Goal: Information Seeking & Learning: Learn about a topic

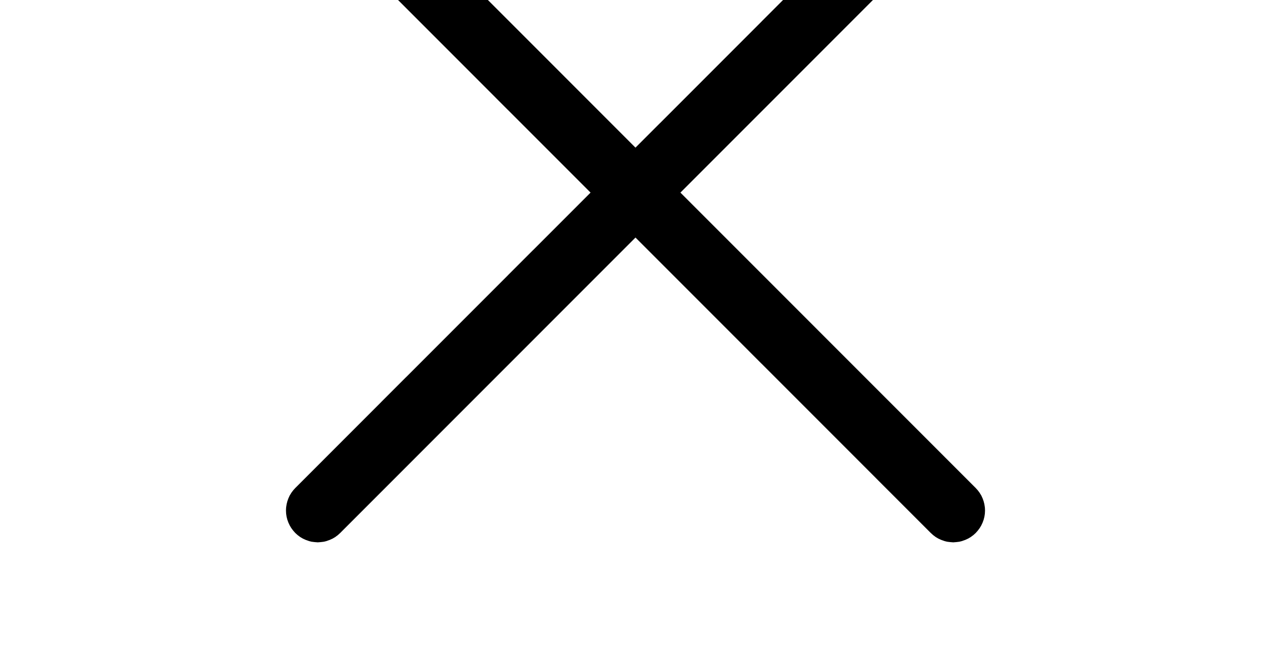
scroll to position [2906, 0]
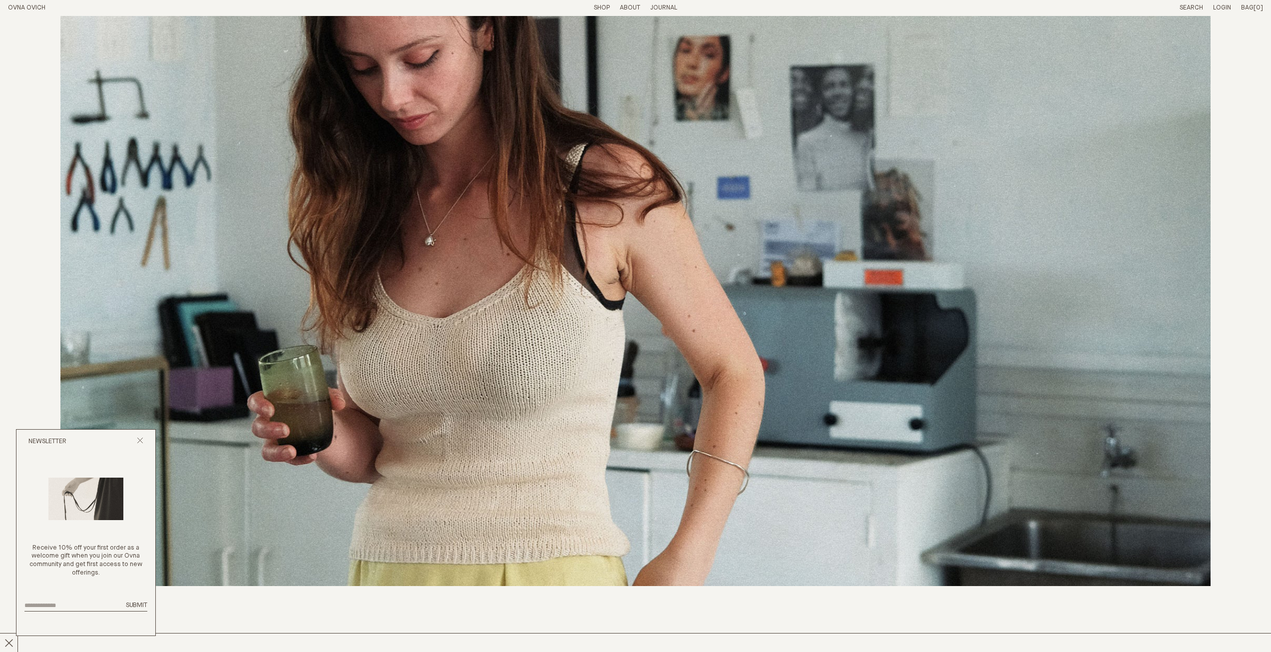
scroll to position [457, 0]
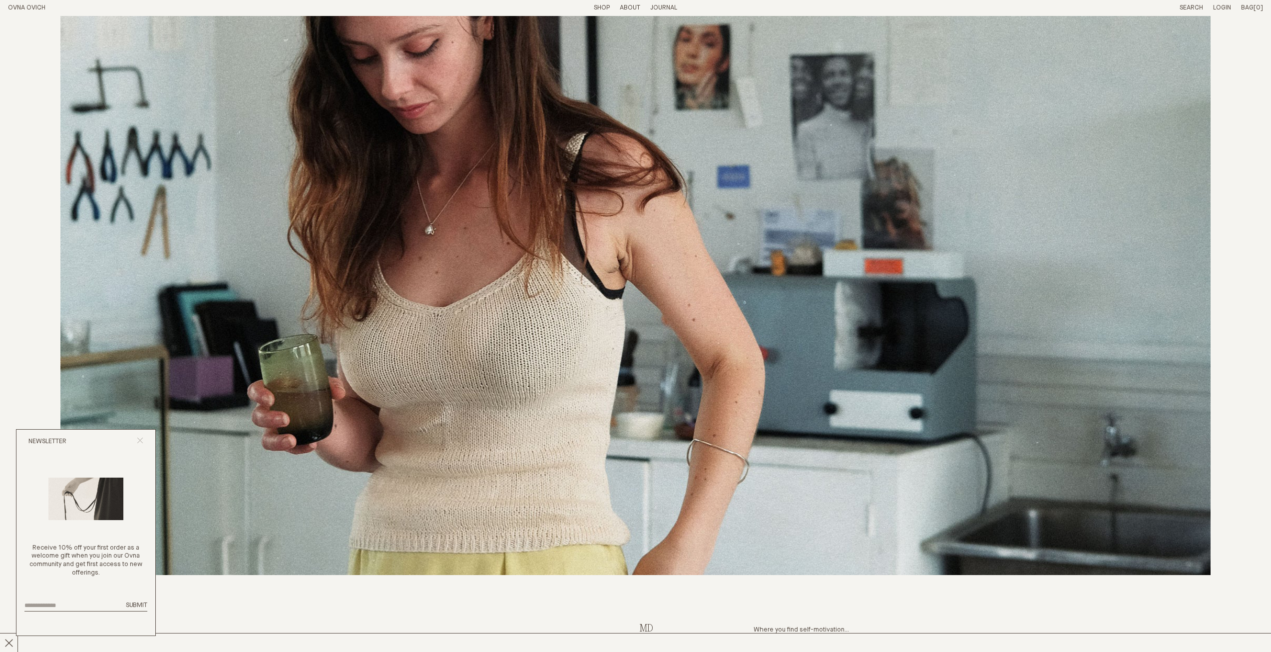
click at [138, 438] on icon "Close popup" at bounding box center [140, 440] width 6 height 6
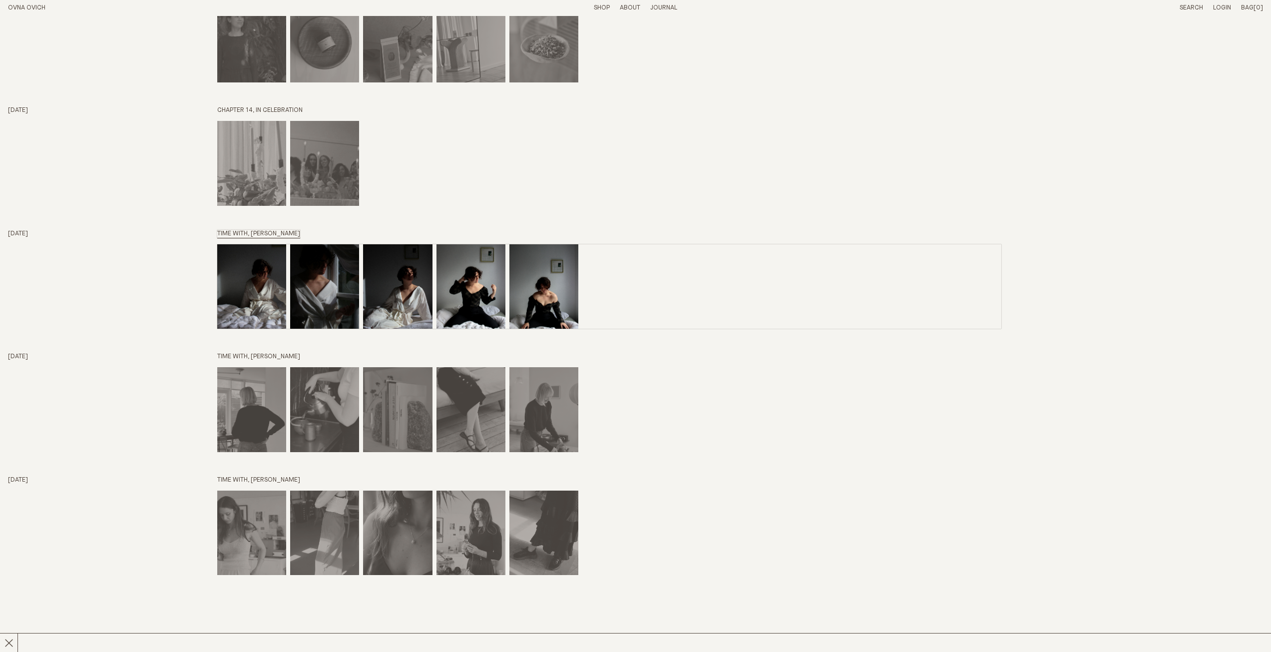
scroll to position [4025, 0]
click at [242, 273] on img "Time with, OPHELIA KING" at bounding box center [251, 287] width 69 height 85
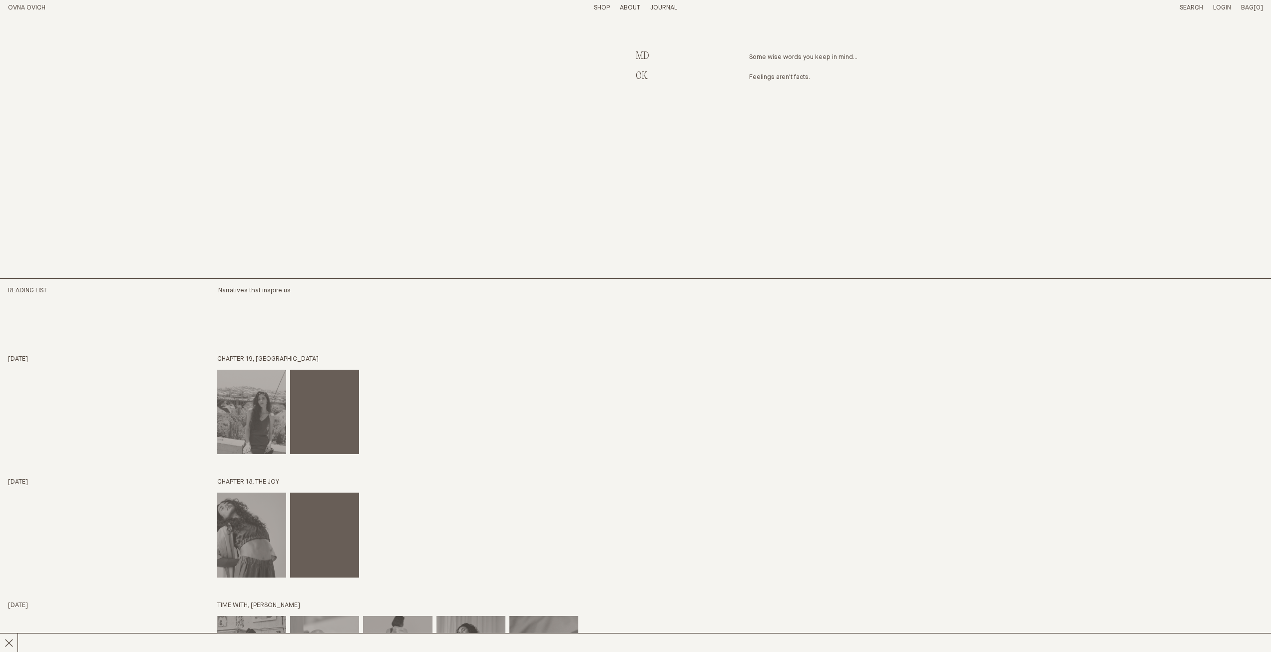
scroll to position [3433, 0]
